Goal: Find specific page/section: Find specific page/section

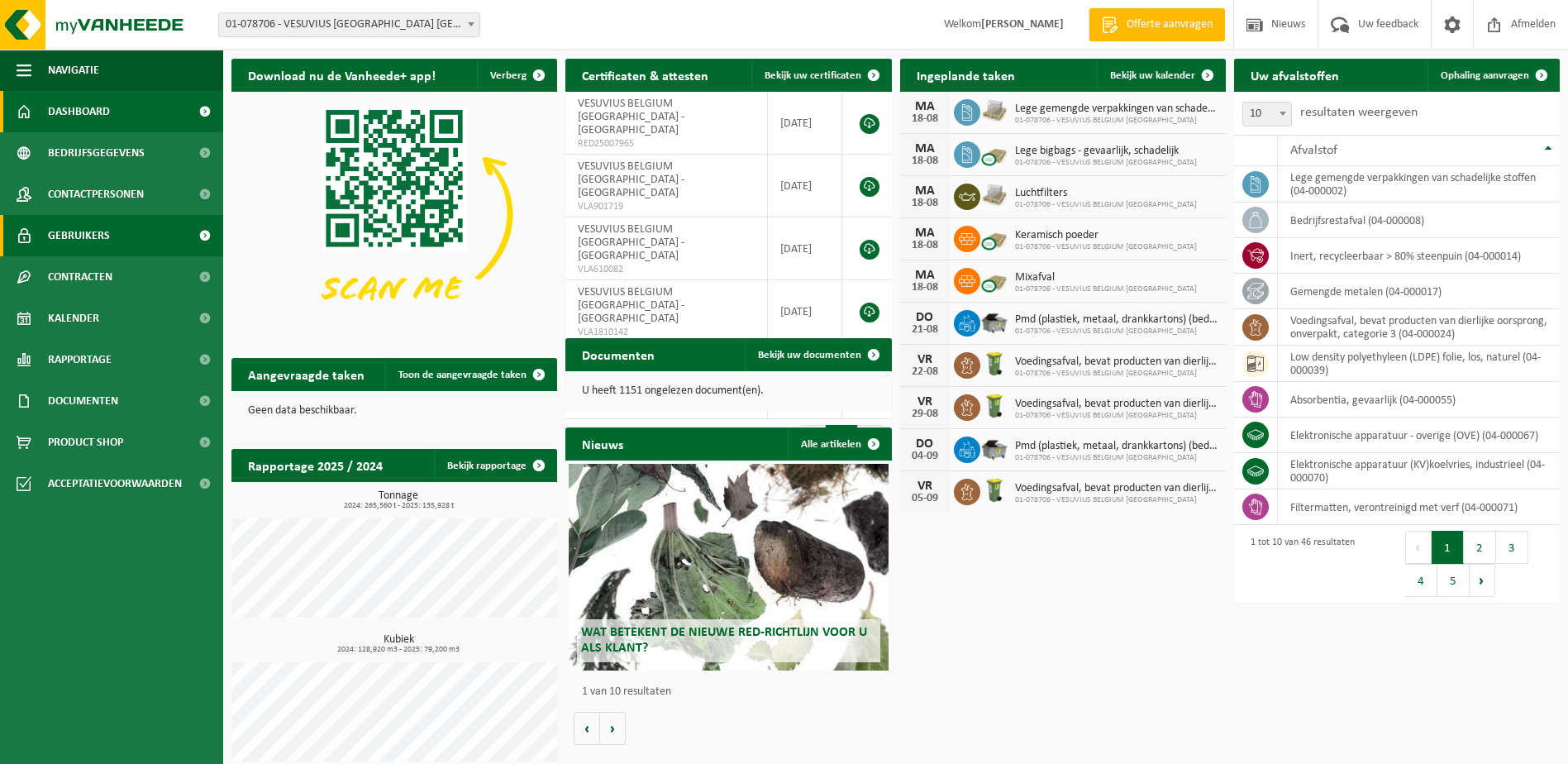
click at [99, 229] on span "Gebruikers" at bounding box center [78, 235] width 62 height 41
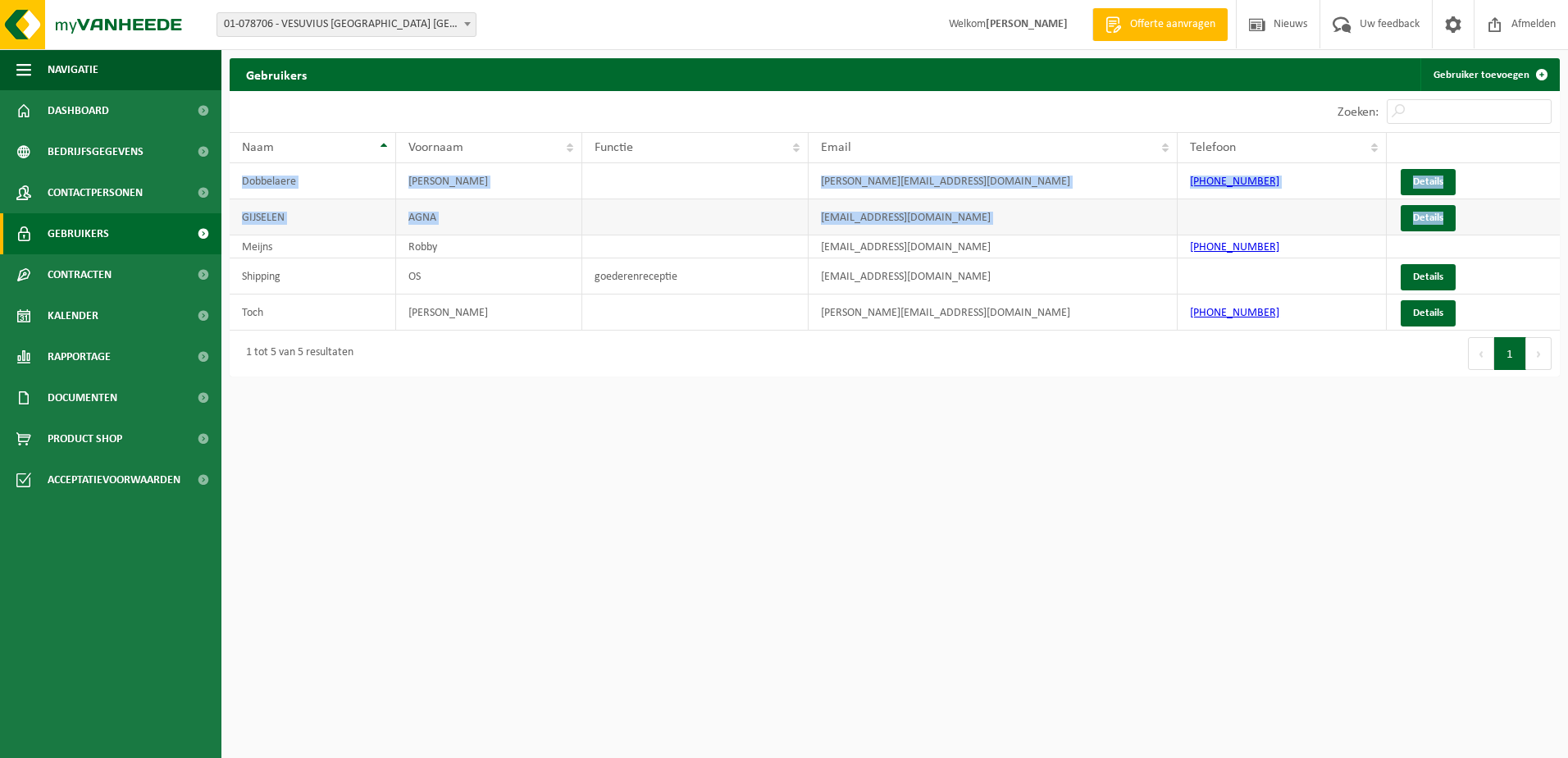
drag, startPoint x: 226, startPoint y: 217, endPoint x: 1503, endPoint y: 211, distance: 1277.0
click at [1503, 211] on div "Gebruikers Gebruiker toevoegen Even geduld. Door de grote hoeveelheid gegevens …" at bounding box center [894, 221] width 1347 height 326
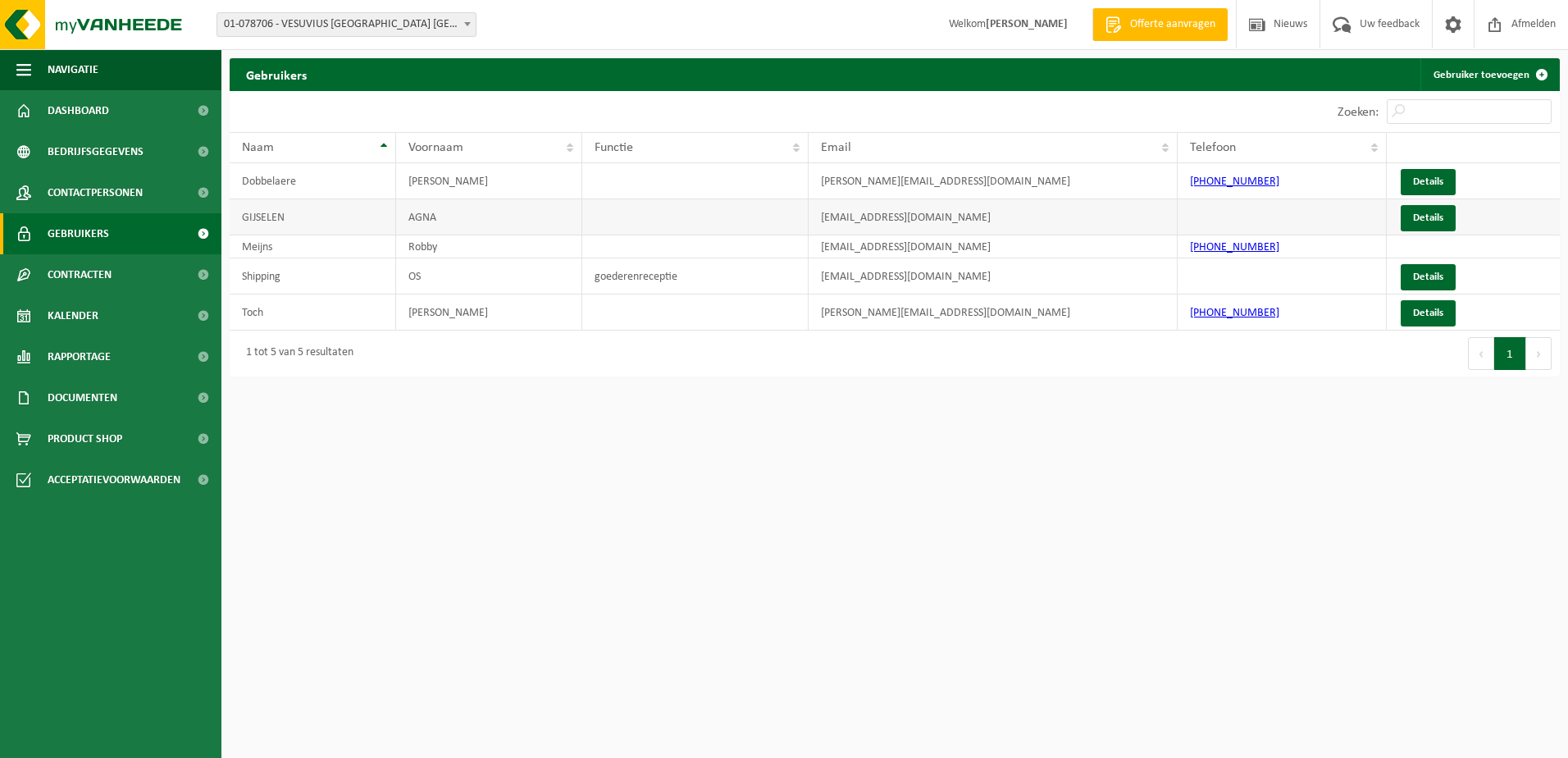
drag, startPoint x: 1503, startPoint y: 211, endPoint x: 1517, endPoint y: 214, distance: 14.3
click at [1517, 214] on td "Details" at bounding box center [1472, 218] width 173 height 36
click at [993, 485] on html "Vestiging: 01-078706 - VESUVIUS BELGIUM NV - OOSTENDE 01-078706 - VESUVIUS BELG…" at bounding box center [784, 379] width 1568 height 758
click at [972, 611] on html "Vestiging: 01-078706 - VESUVIUS BELGIUM NV - OOSTENDE 01-078706 - VESUVIUS BELG…" at bounding box center [784, 379] width 1568 height 758
